Goal: Task Accomplishment & Management: Manage account settings

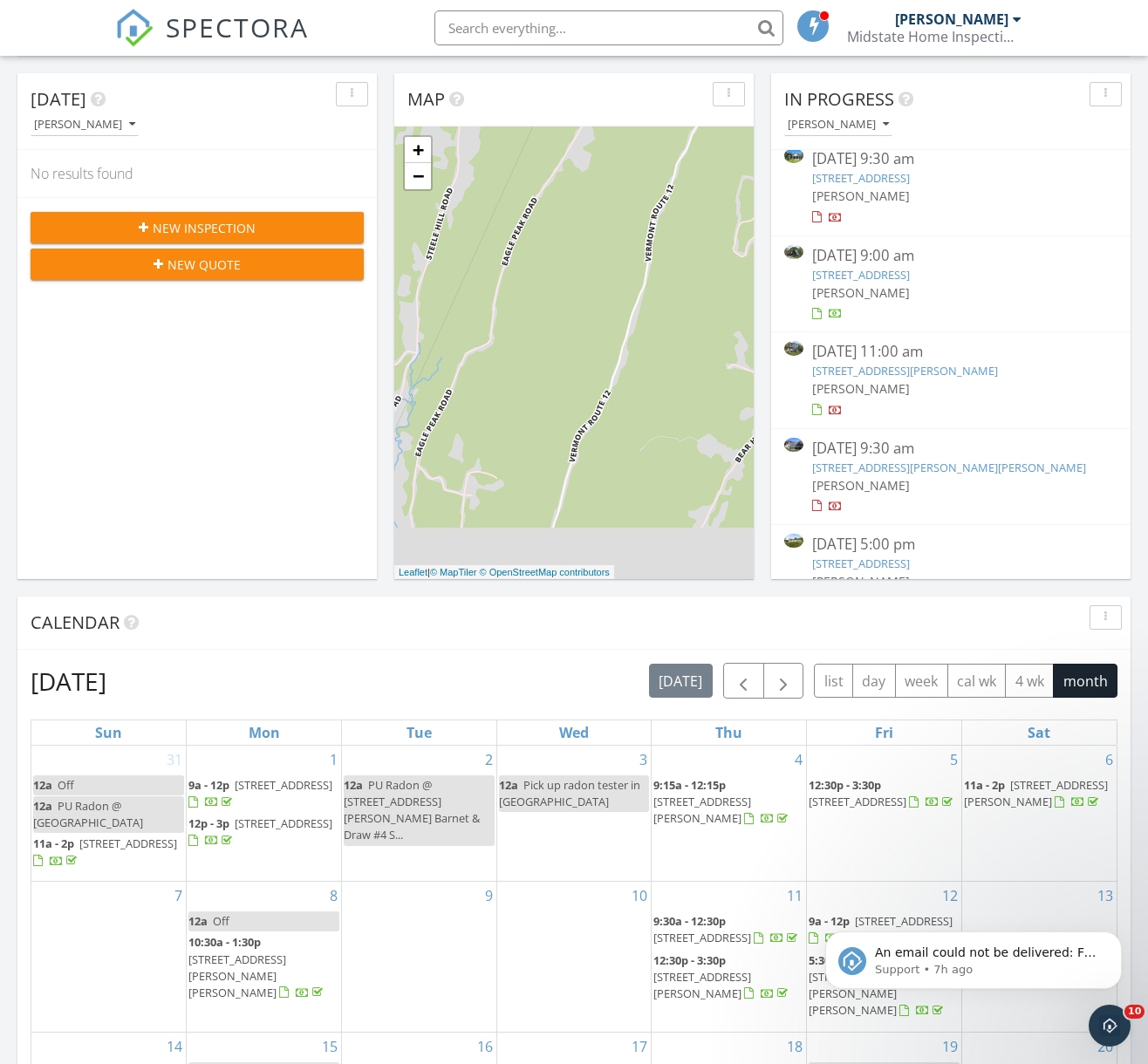
click at [857, 368] on link "896 E Hill Rd, Richmond, VT 05477" at bounding box center [905, 371] width 186 height 16
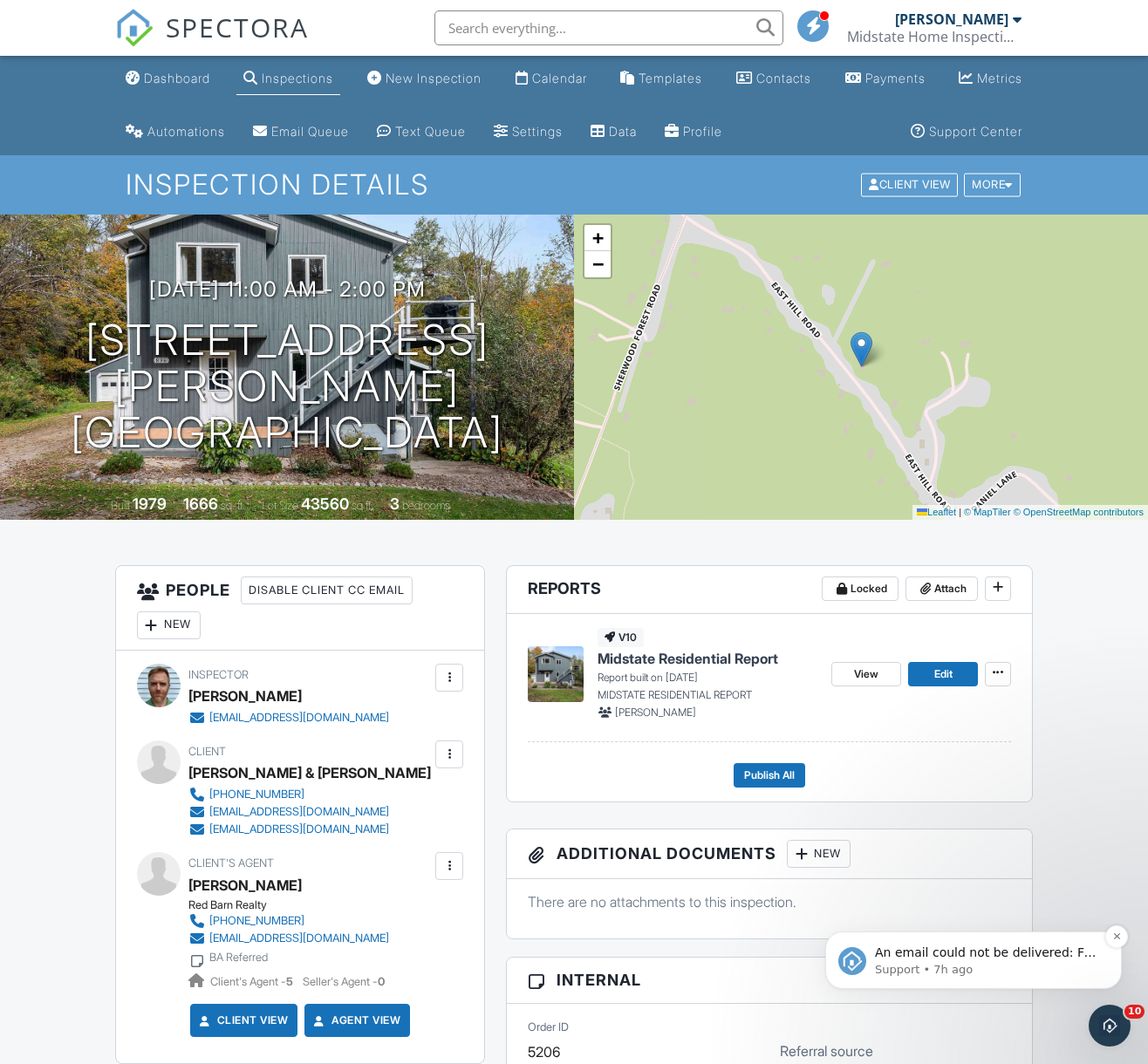
click at [952, 959] on span "An email could not be delivered: For more information, view Why emails don't ge…" at bounding box center [985, 969] width 222 height 49
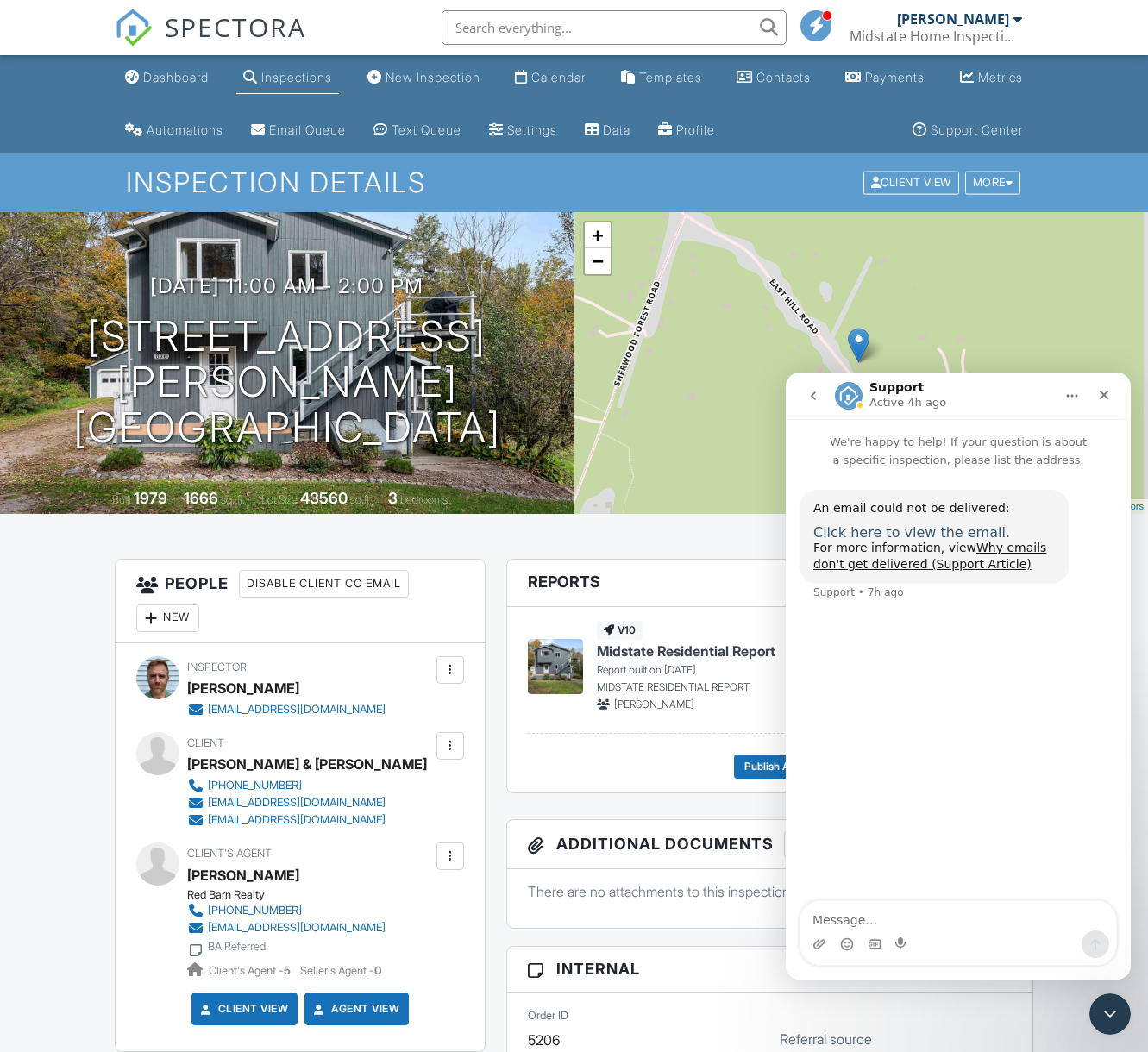
click at [928, 537] on span "Click here to view the email." at bounding box center [911, 532] width 197 height 17
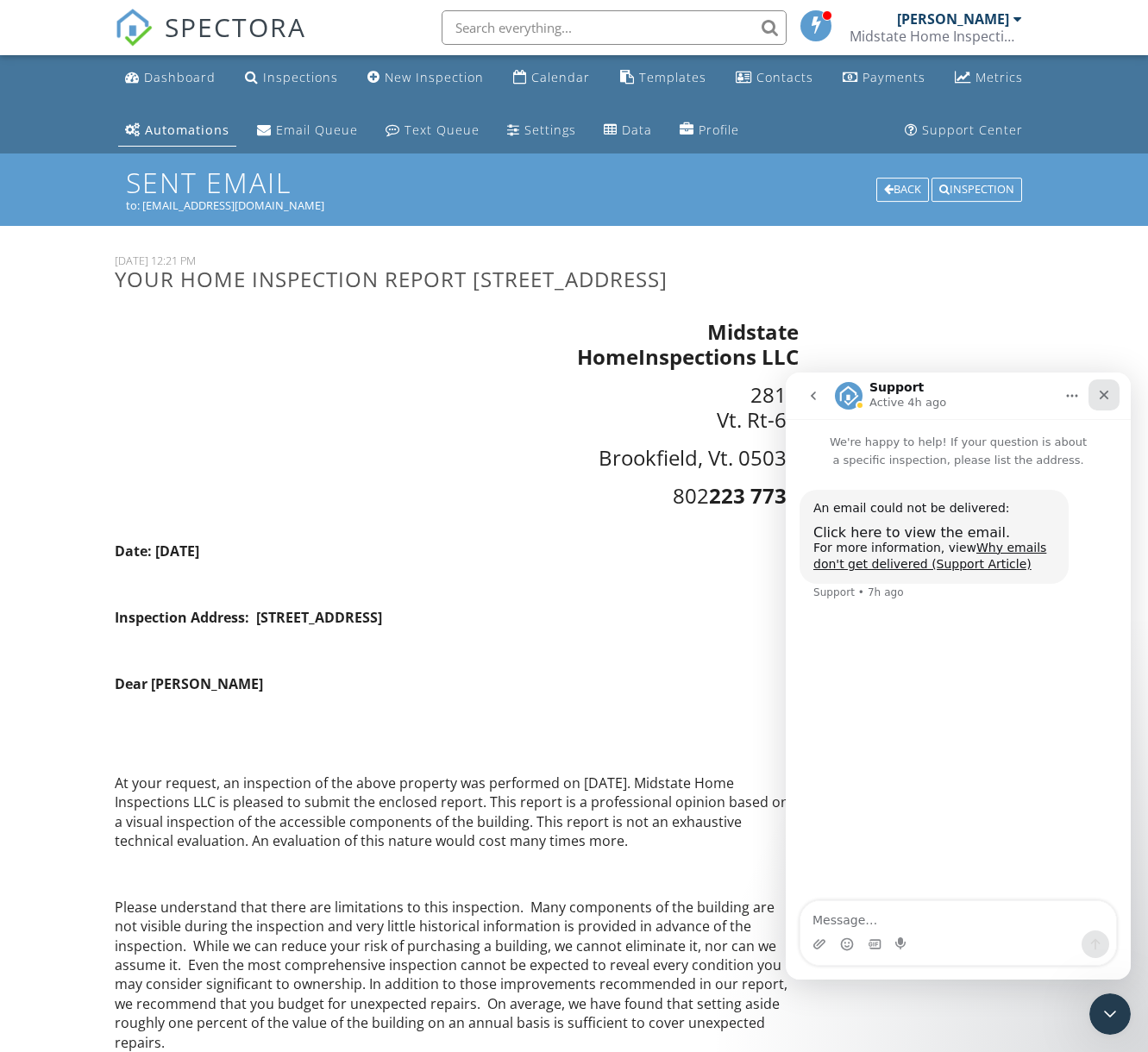
click at [1106, 393] on icon "Close" at bounding box center [1104, 395] width 10 height 10
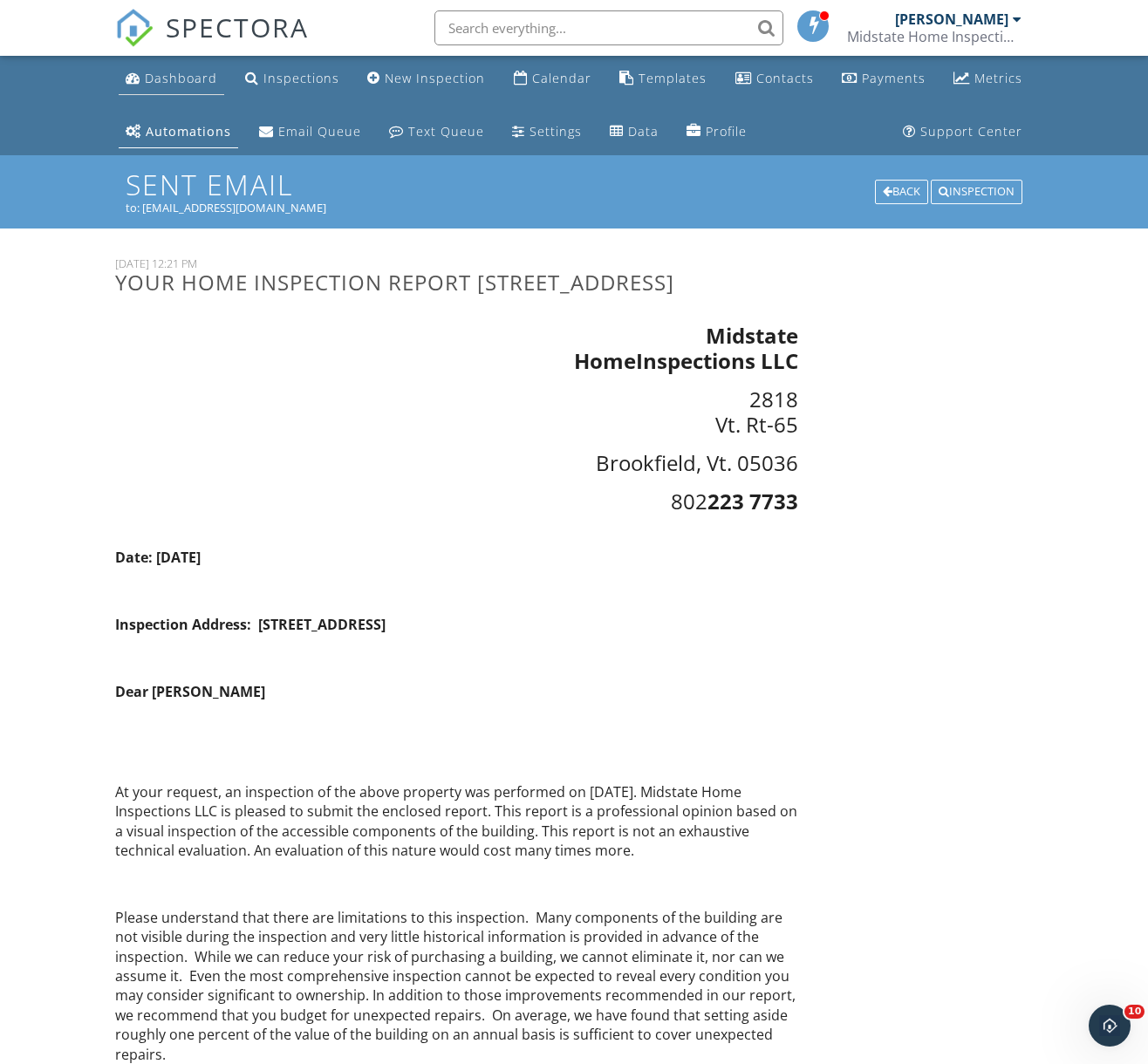
click at [160, 70] on div "Dashboard" at bounding box center [181, 78] width 72 height 17
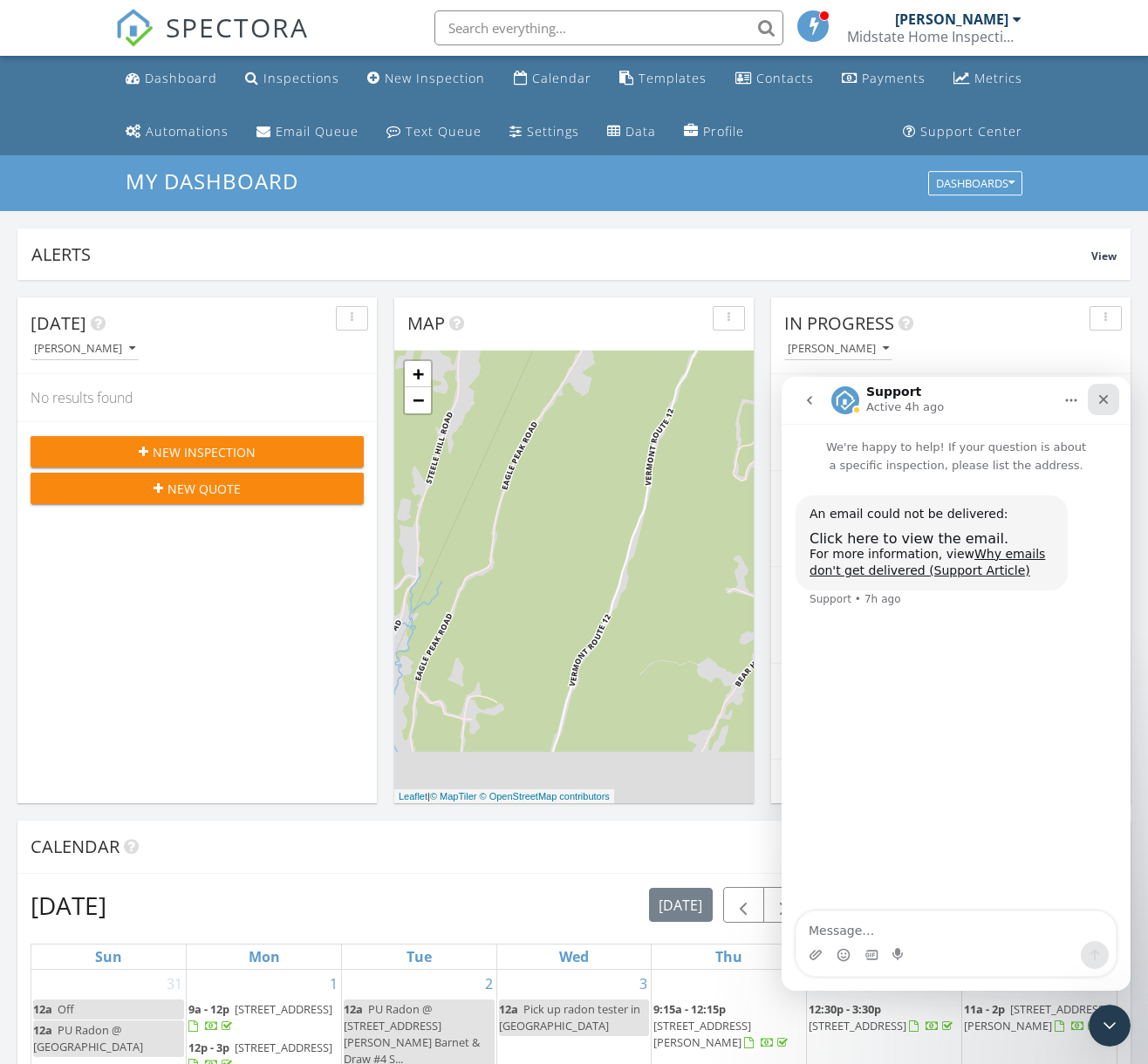
click at [1104, 399] on icon "Close" at bounding box center [1104, 399] width 10 height 10
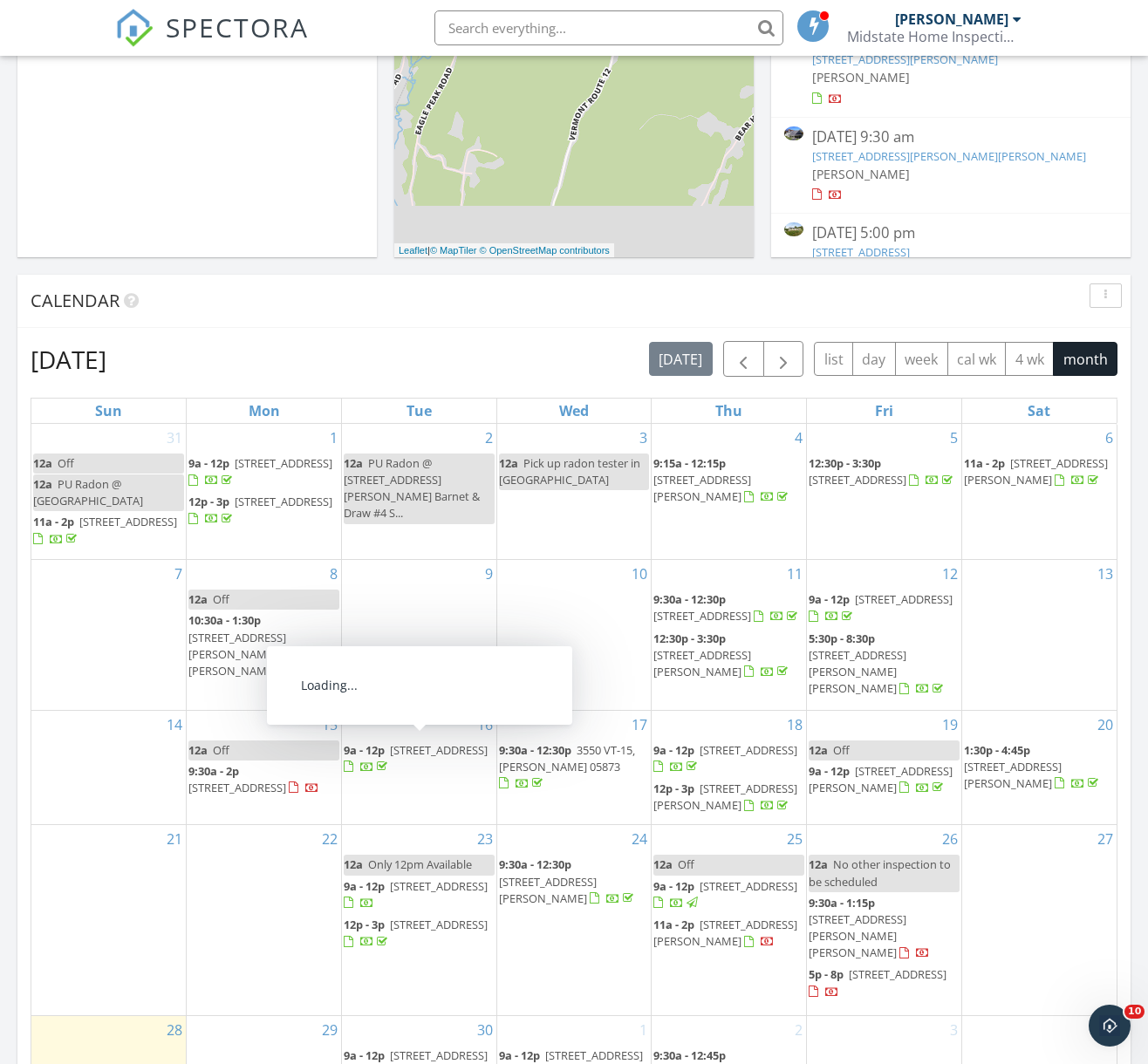
scroll to position [203, 0]
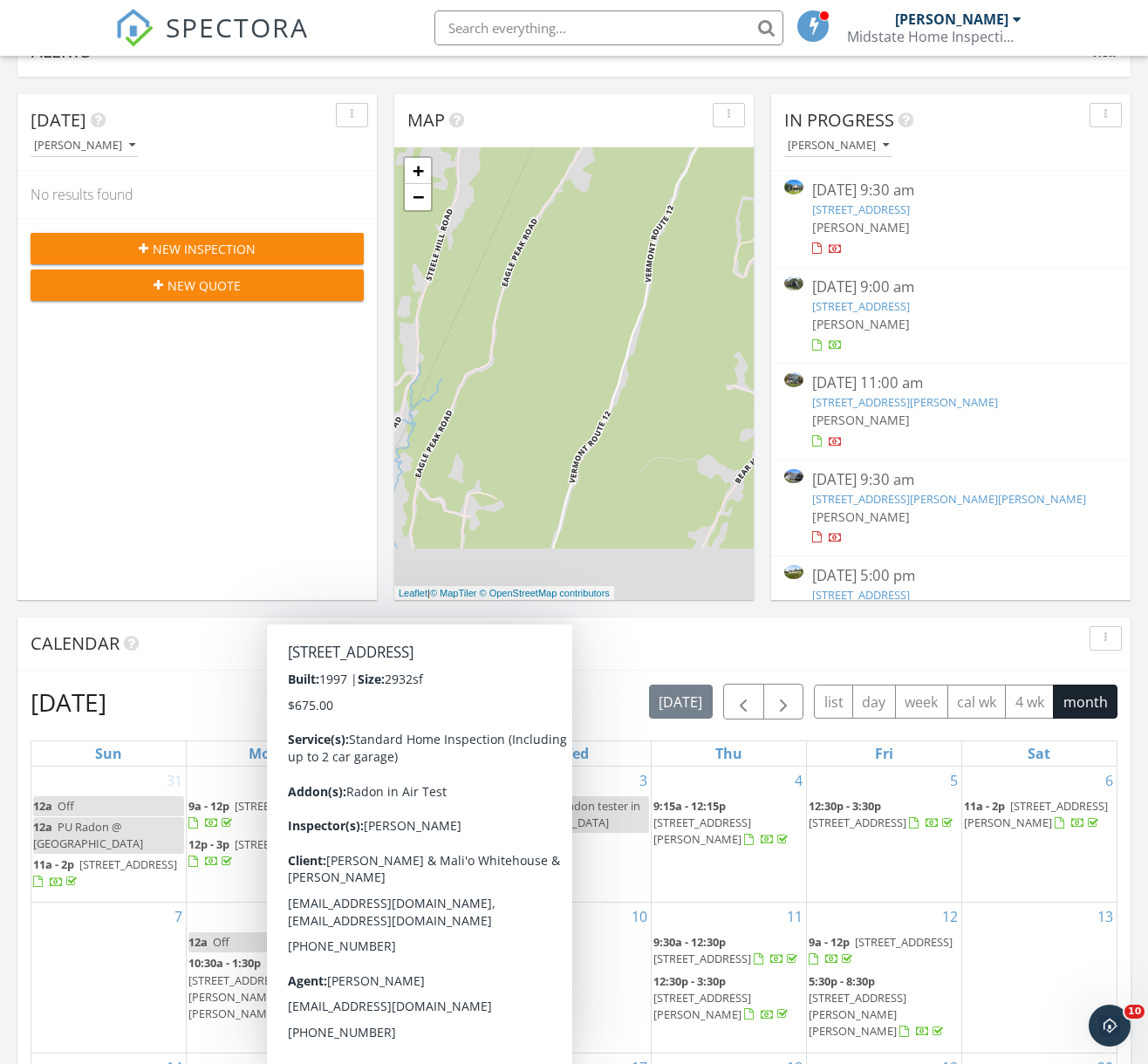
click at [620, 646] on div "Calendar" at bounding box center [561, 644] width 1061 height 27
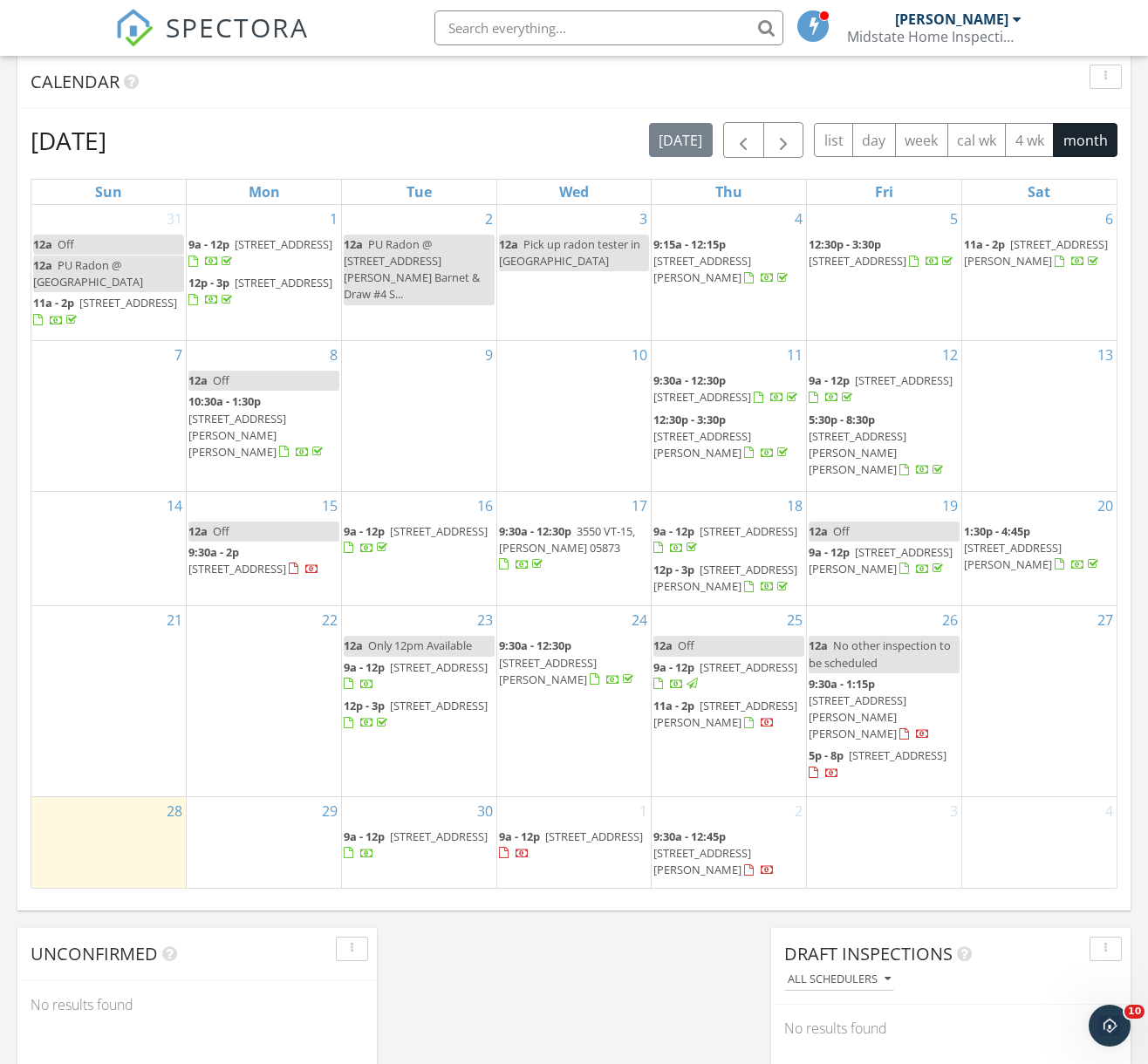
scroll to position [949, 0]
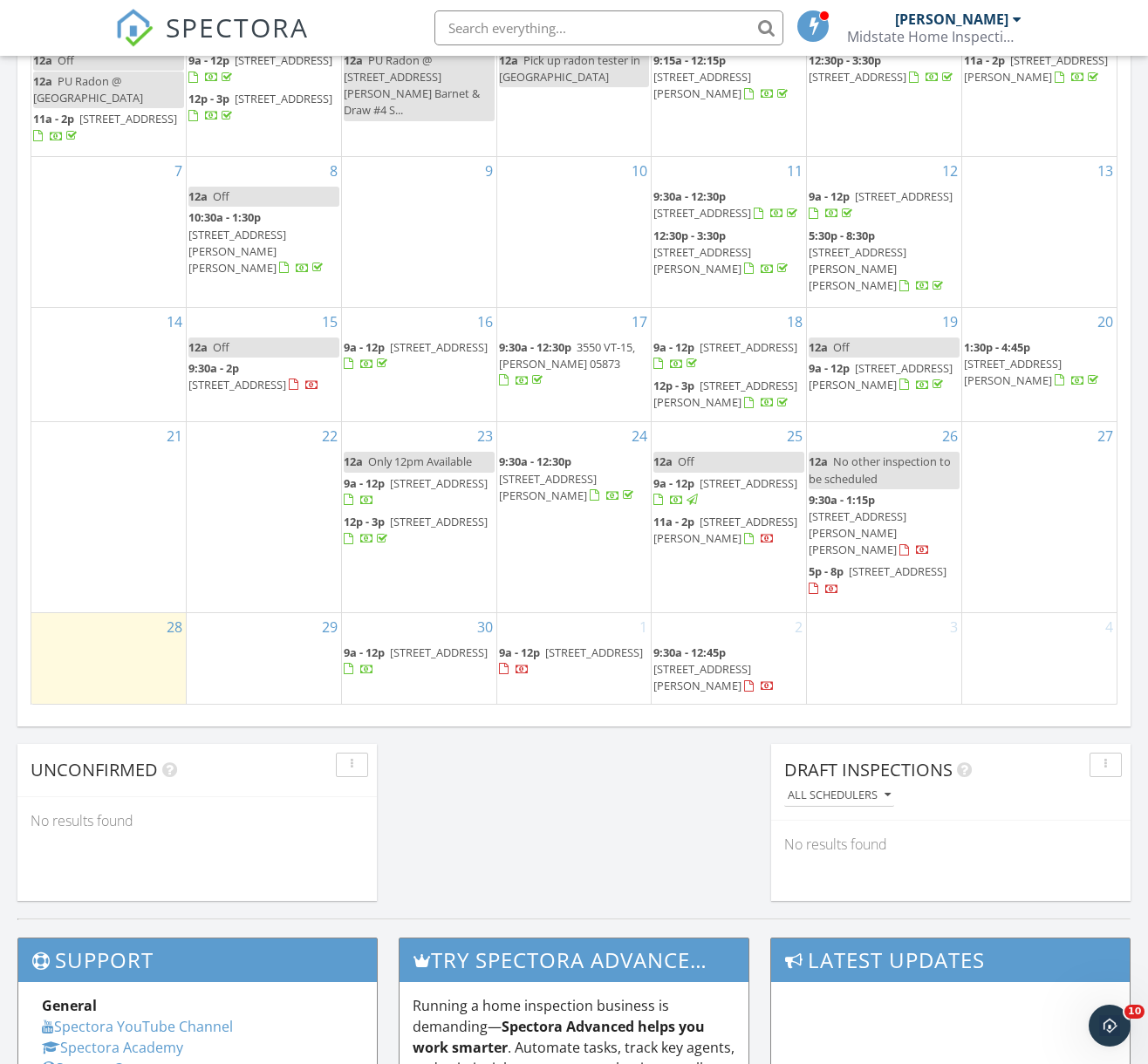
click at [502, 874] on div "Today Bob Winters No results found New Inspection New Quote Map + − Leaflet | ©…" at bounding box center [574, 125] width 1148 height 1588
click at [726, 490] on span "[STREET_ADDRESS]" at bounding box center [749, 483] width 98 height 16
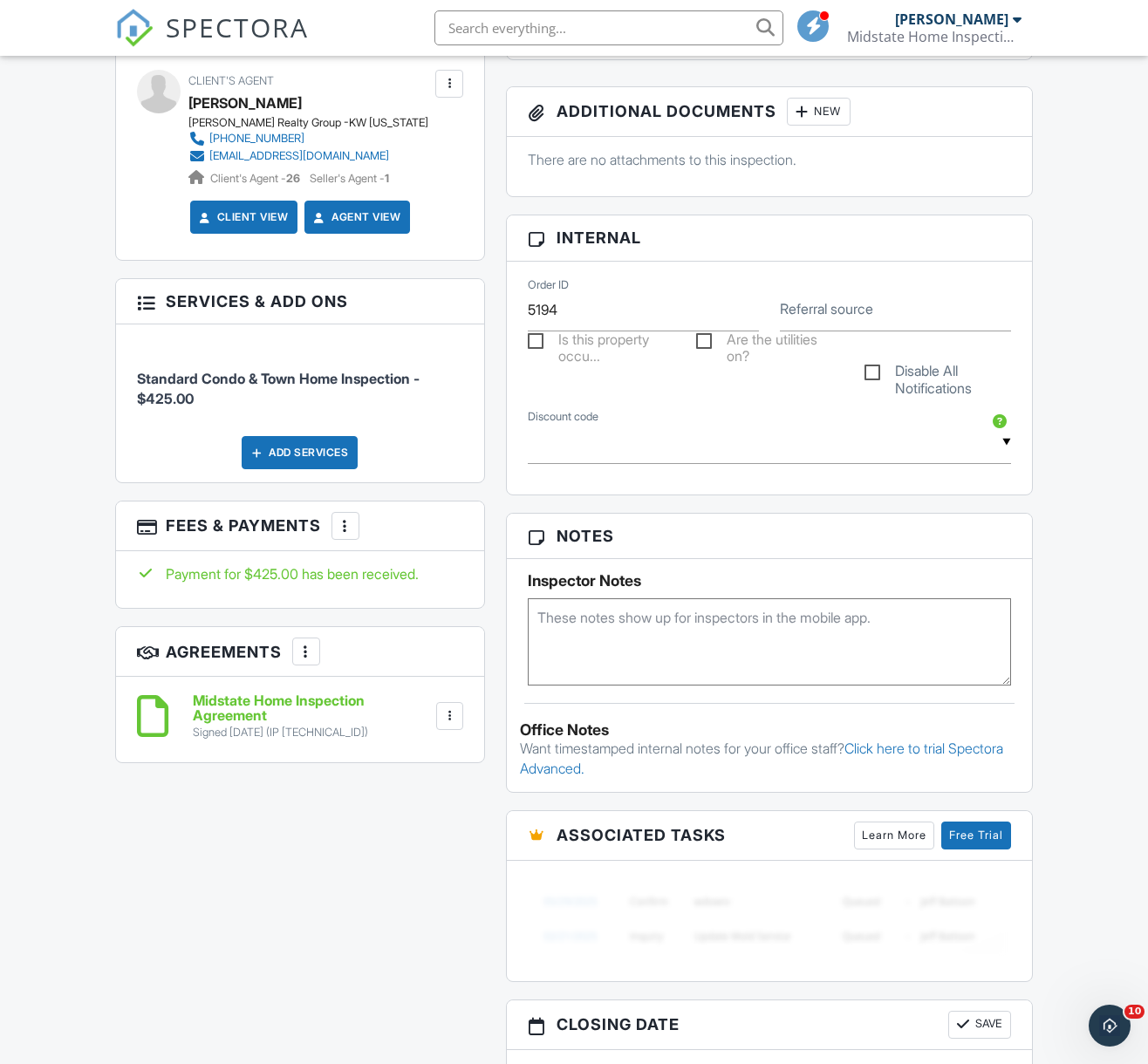
scroll to position [1554, 0]
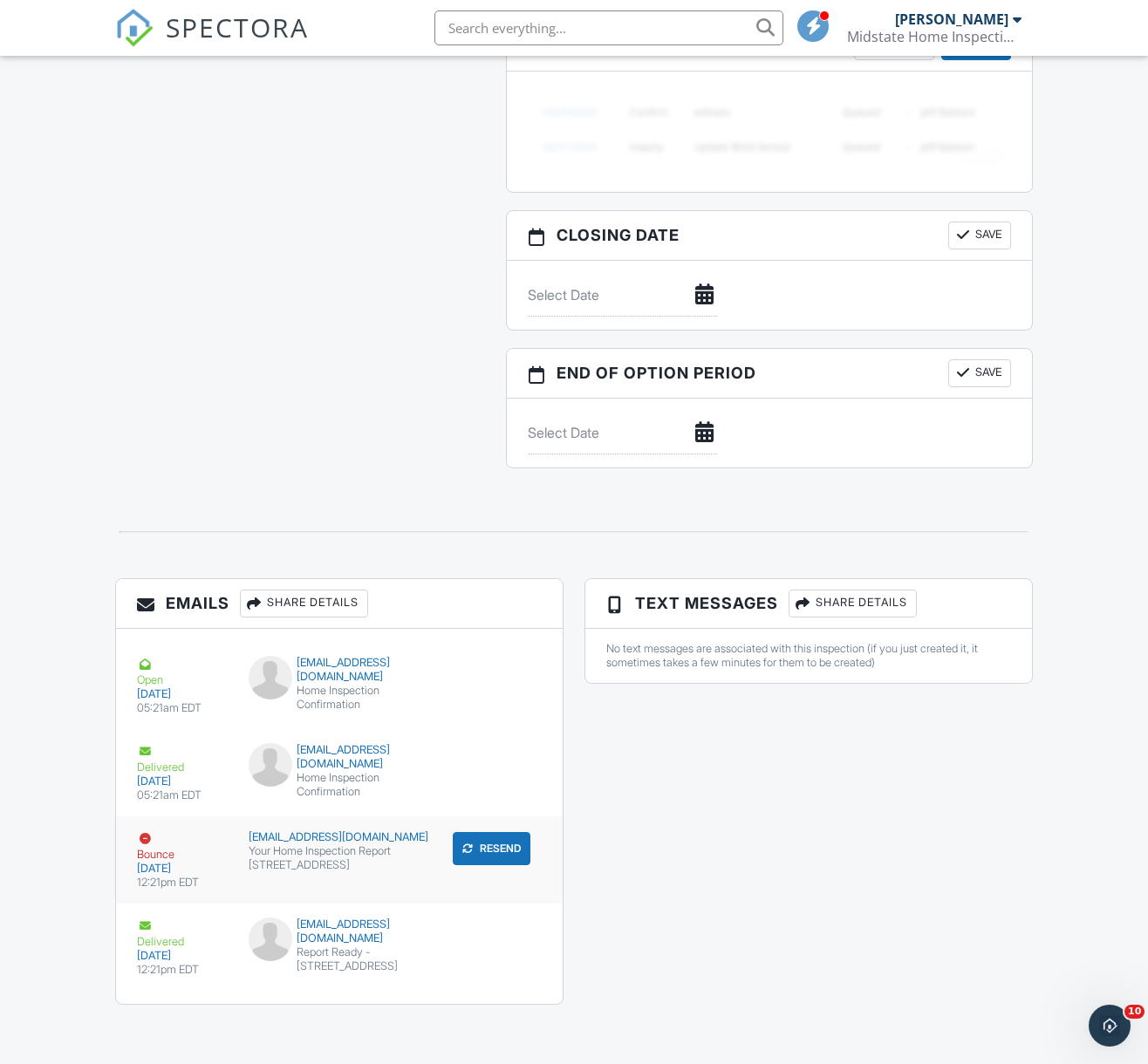
click at [499, 849] on button "Resend" at bounding box center [491, 849] width 78 height 34
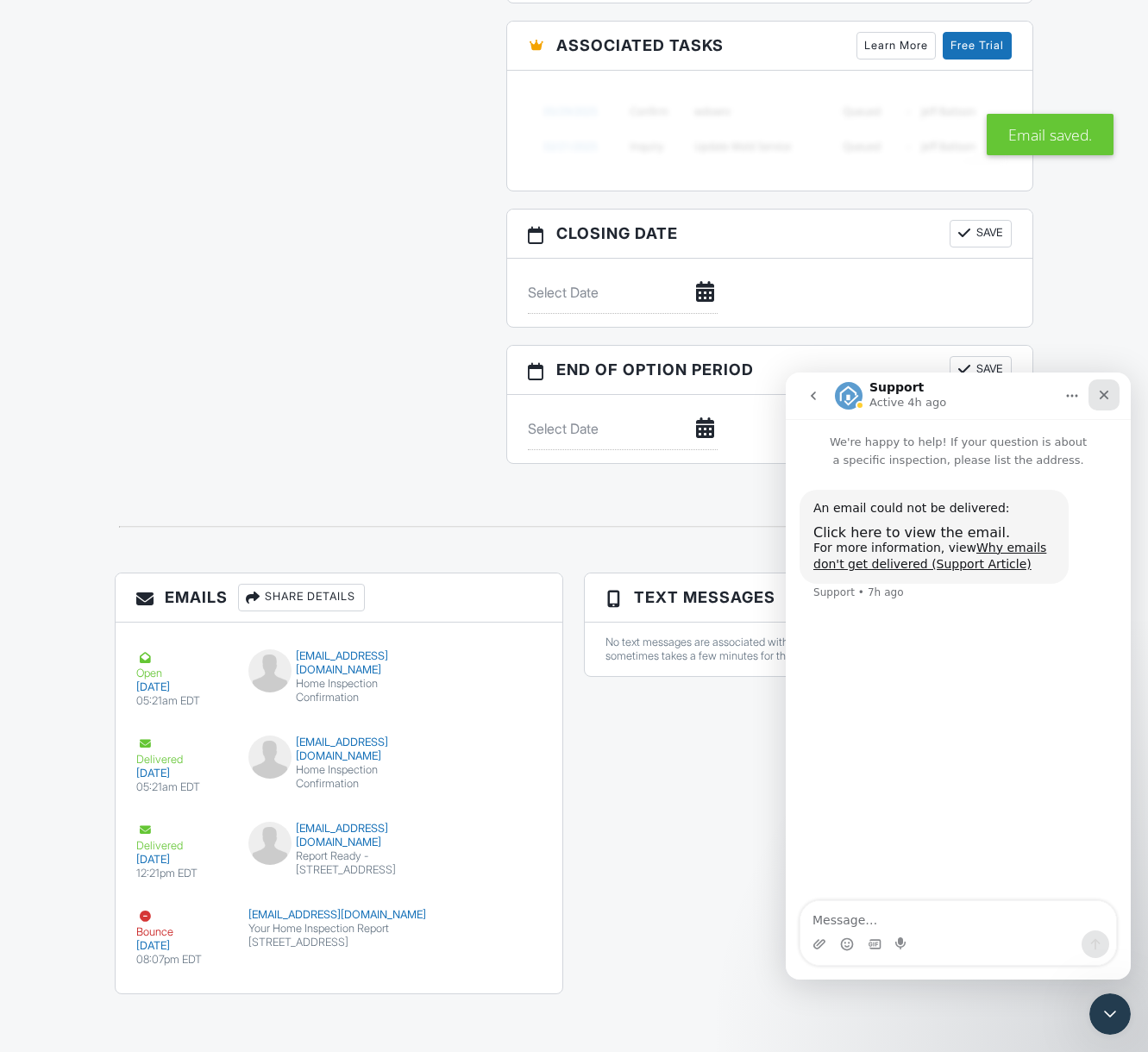
click at [1110, 394] on icon "Close" at bounding box center [1104, 395] width 14 height 14
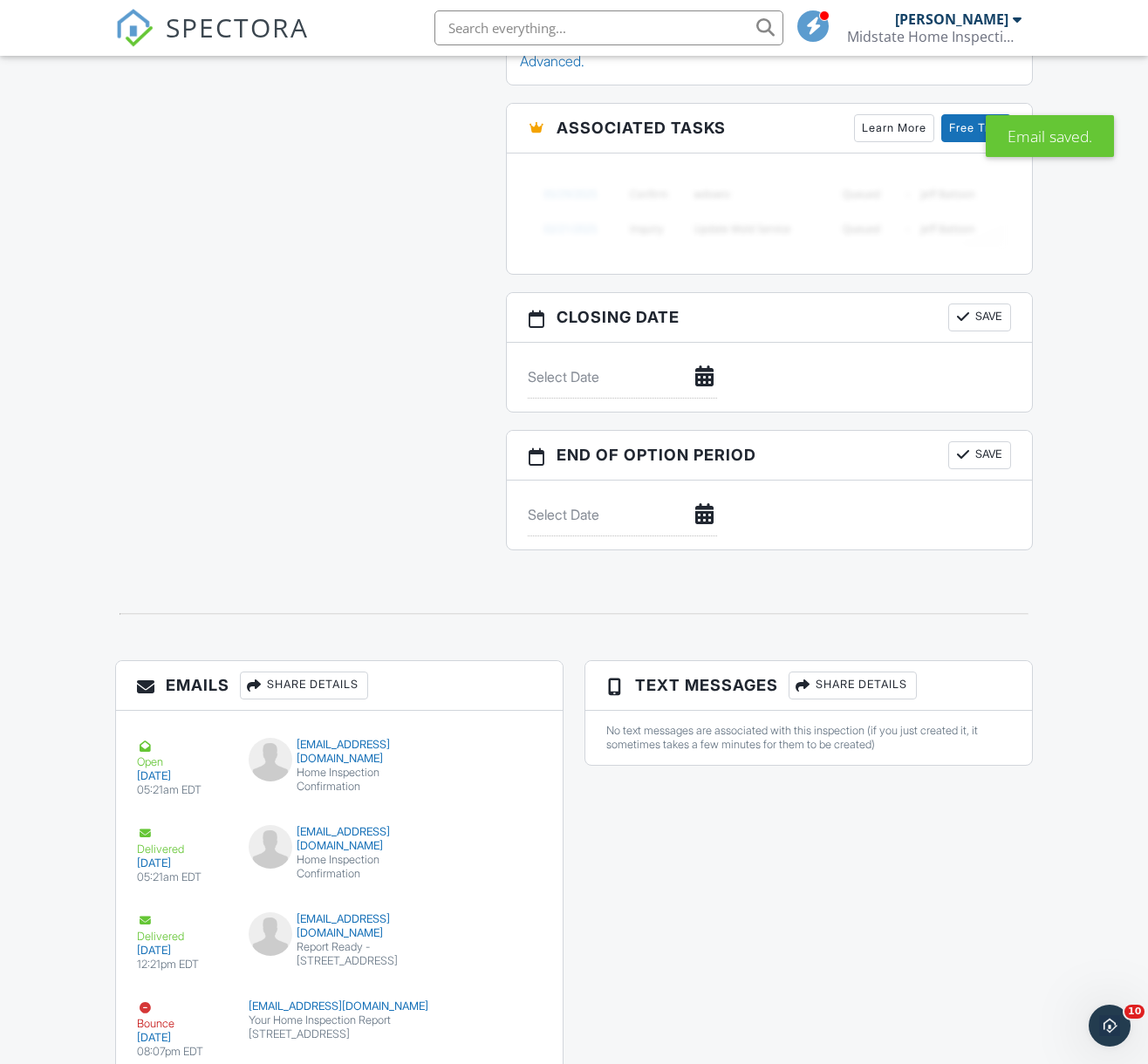
scroll to position [1554, 0]
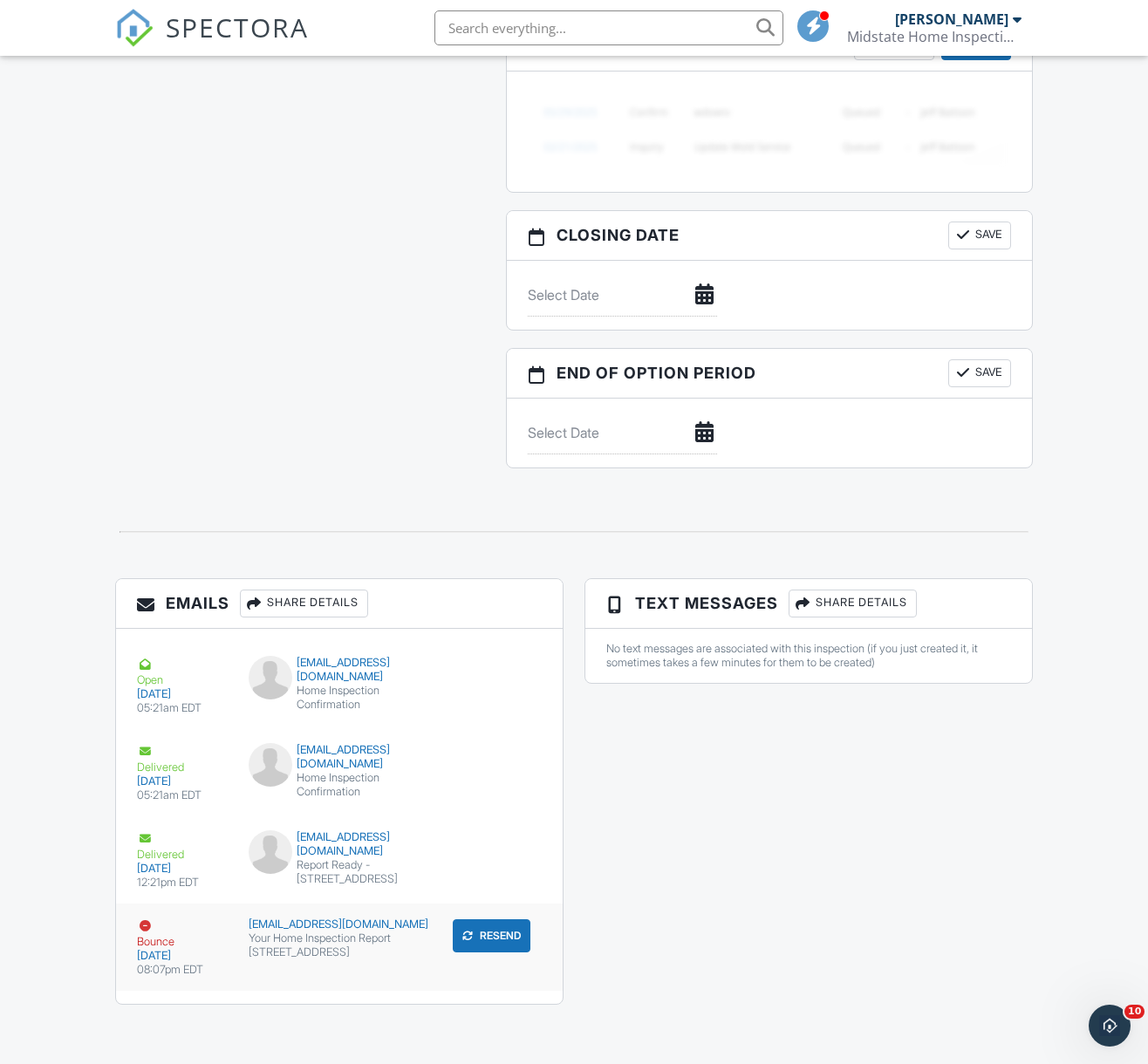
click at [497, 926] on button "Resend" at bounding box center [491, 937] width 78 height 34
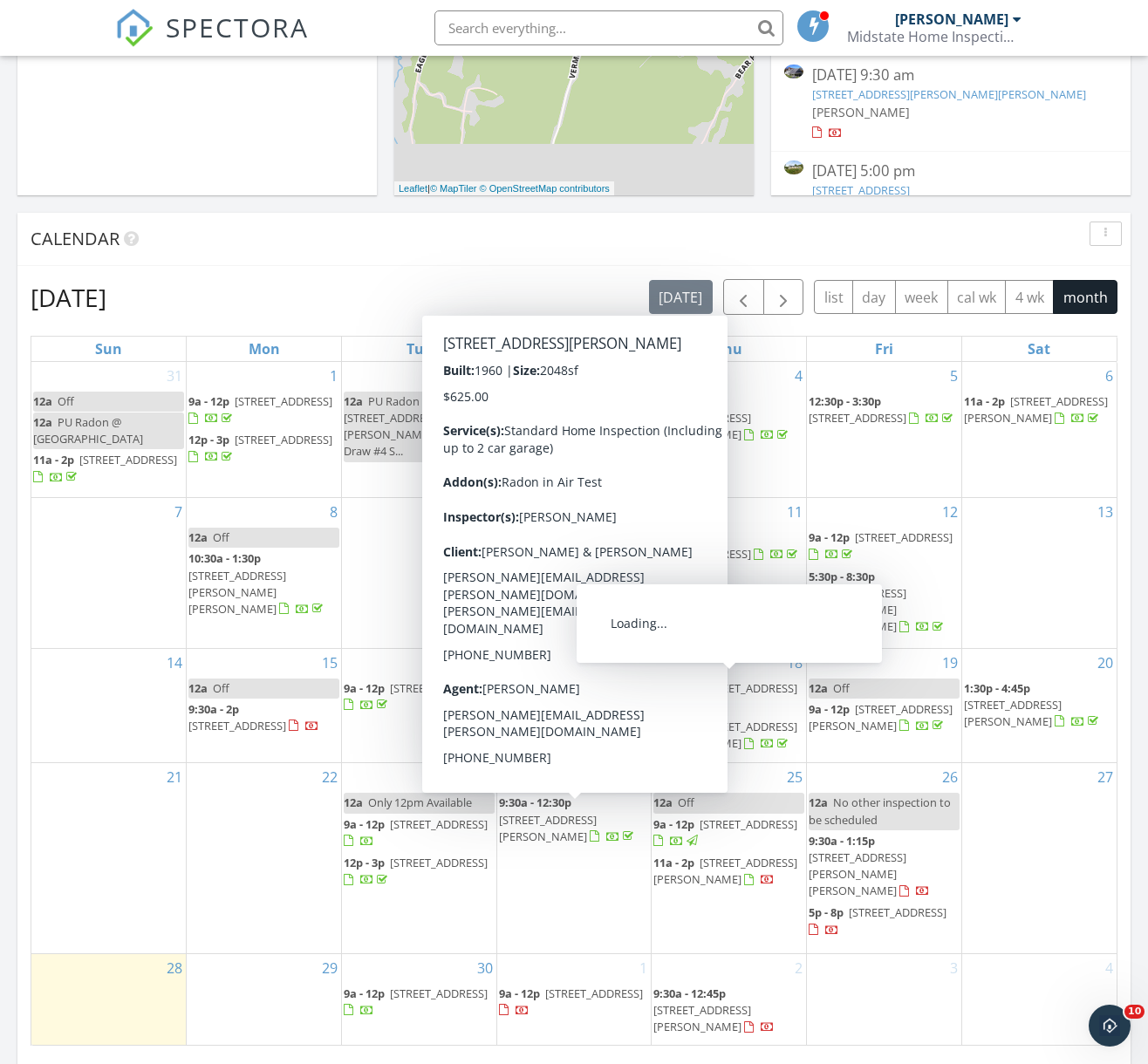
scroll to position [604, 0]
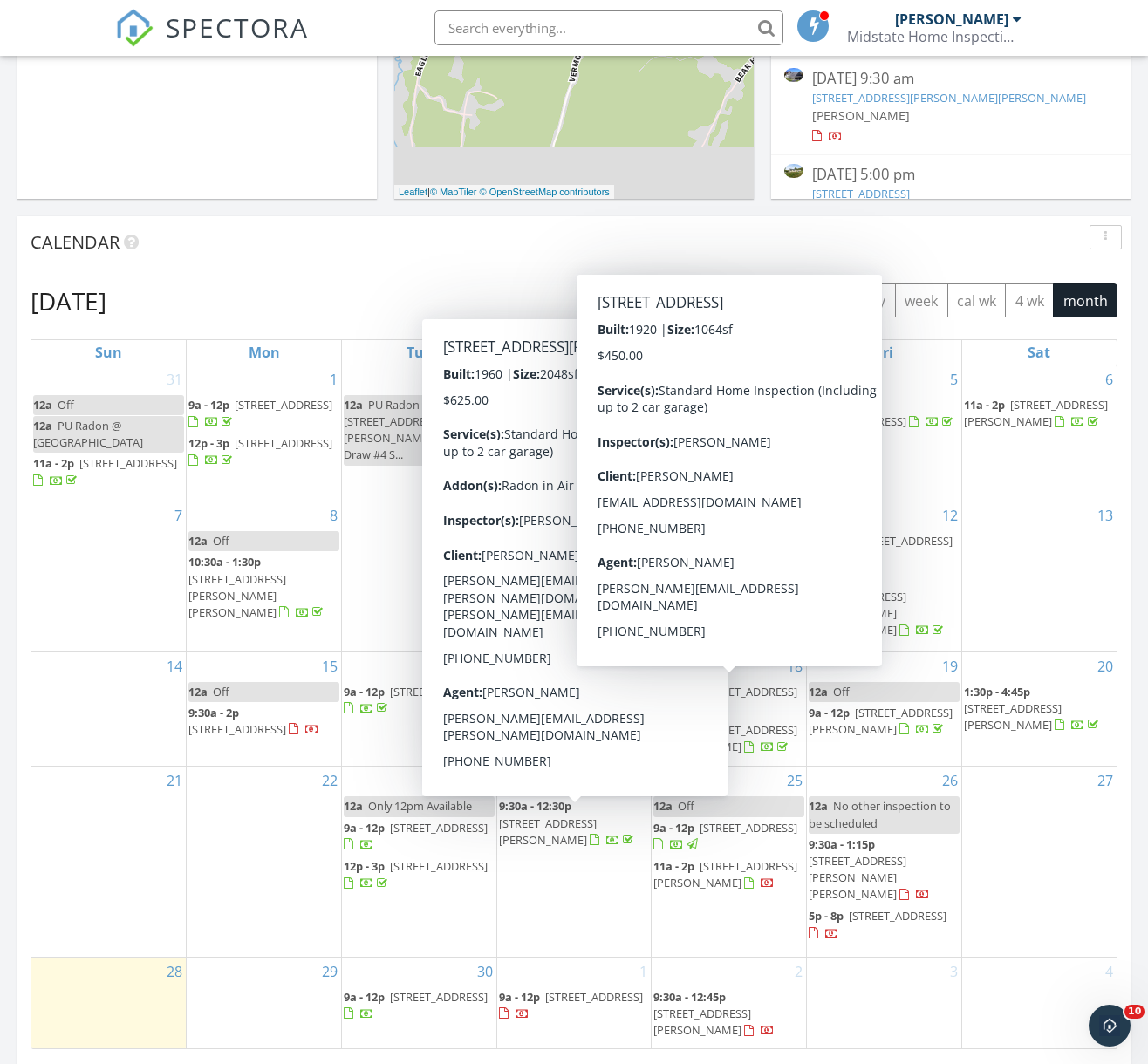
click at [782, 291] on span "button" at bounding box center [784, 301] width 21 height 21
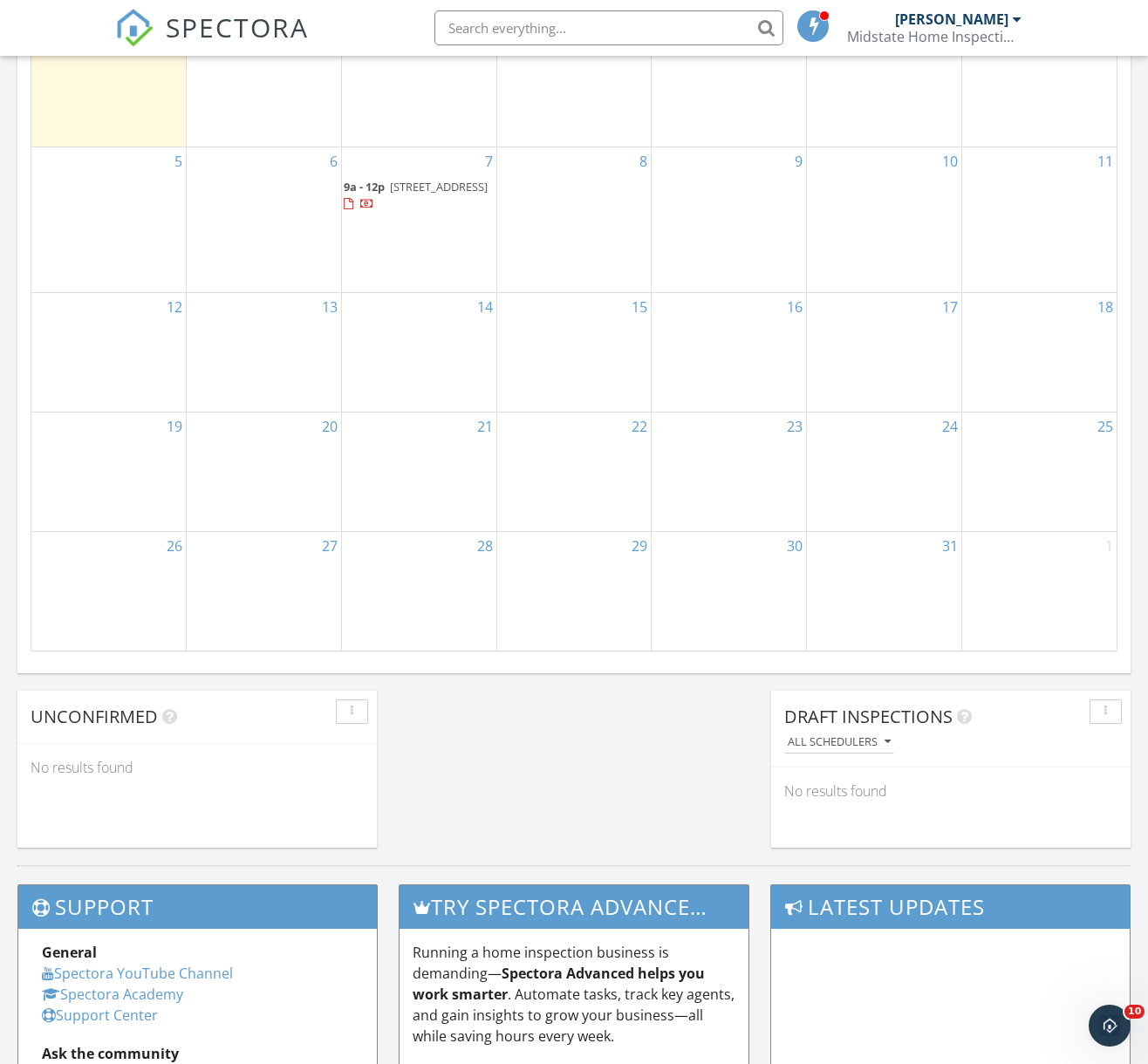
scroll to position [647, 0]
